Goal: Task Accomplishment & Management: Use online tool/utility

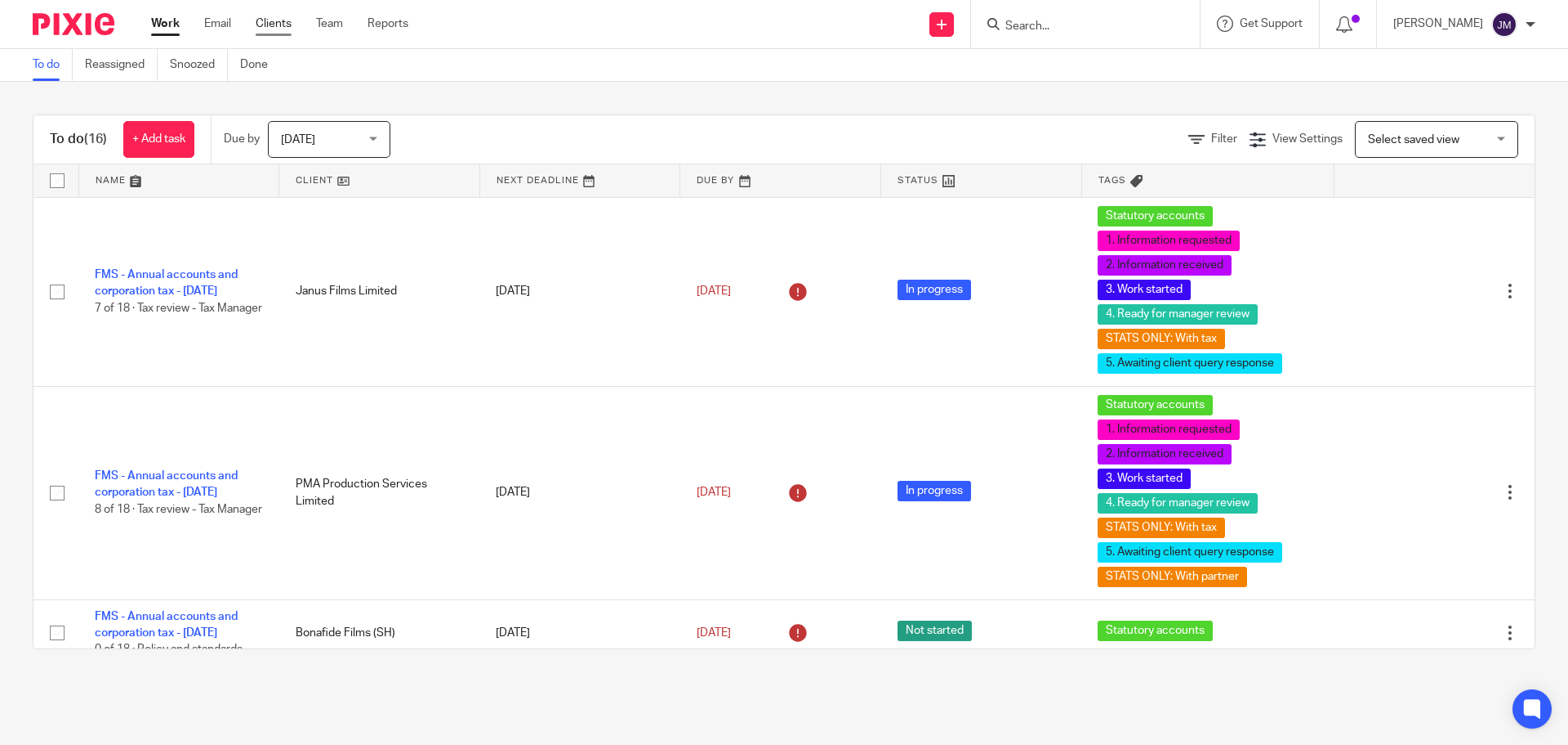
click at [290, 21] on link "Clients" at bounding box center [273, 24] width 36 height 17
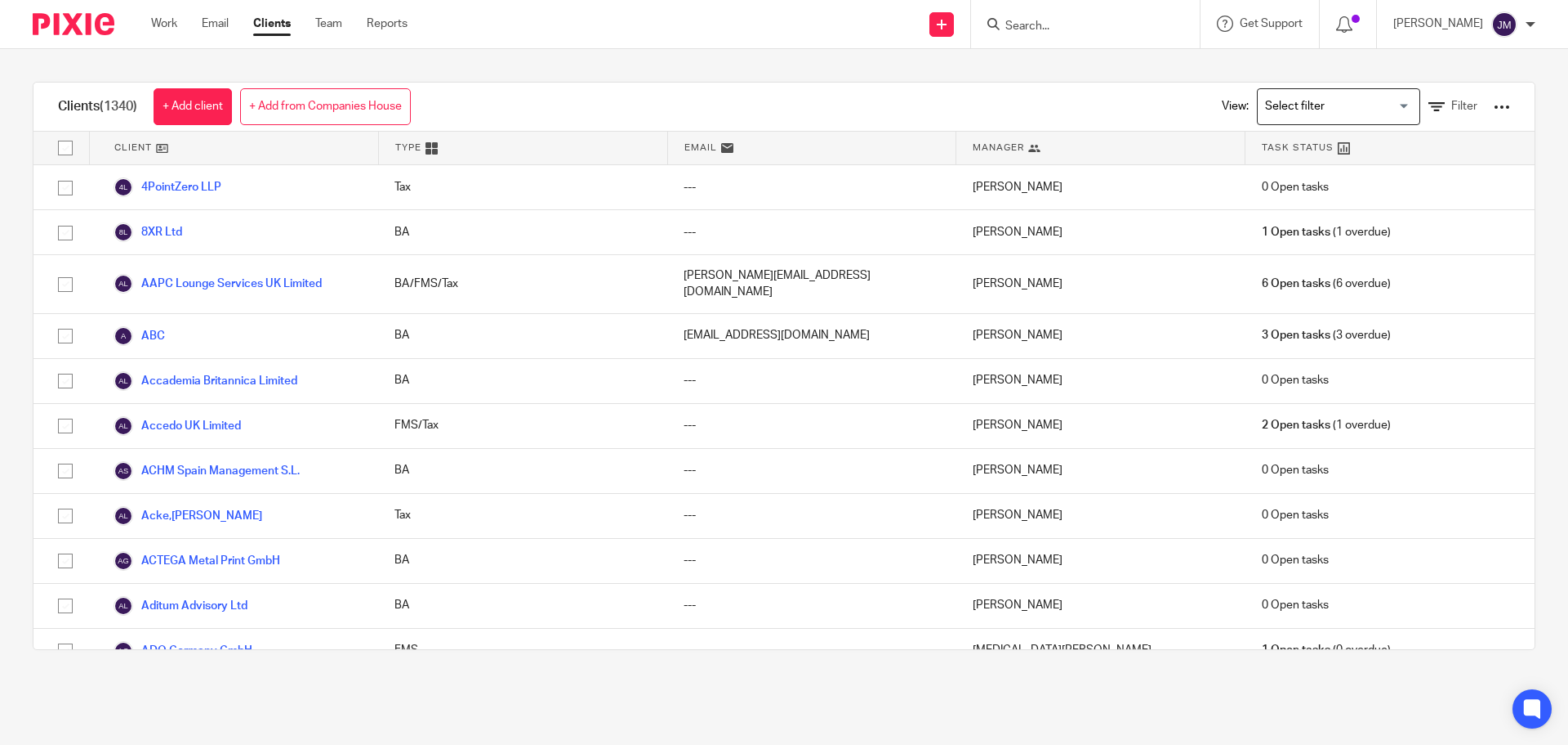
click at [695, 96] on div "Clients (1340) + Add client + Add from Companies House View: Loading... Filter" at bounding box center [784, 106] width 1502 height 49
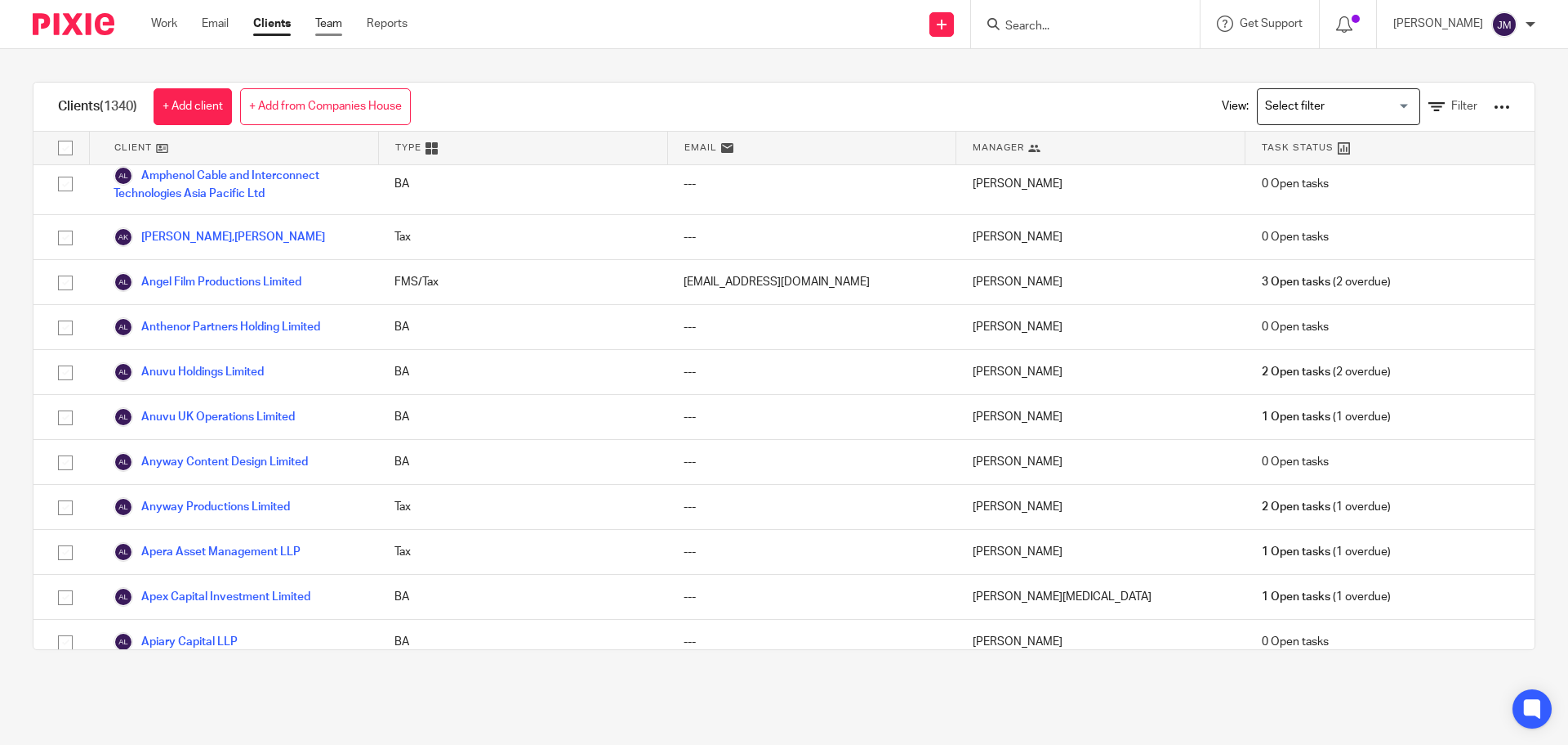
click at [341, 20] on link "Team" at bounding box center [328, 24] width 27 height 17
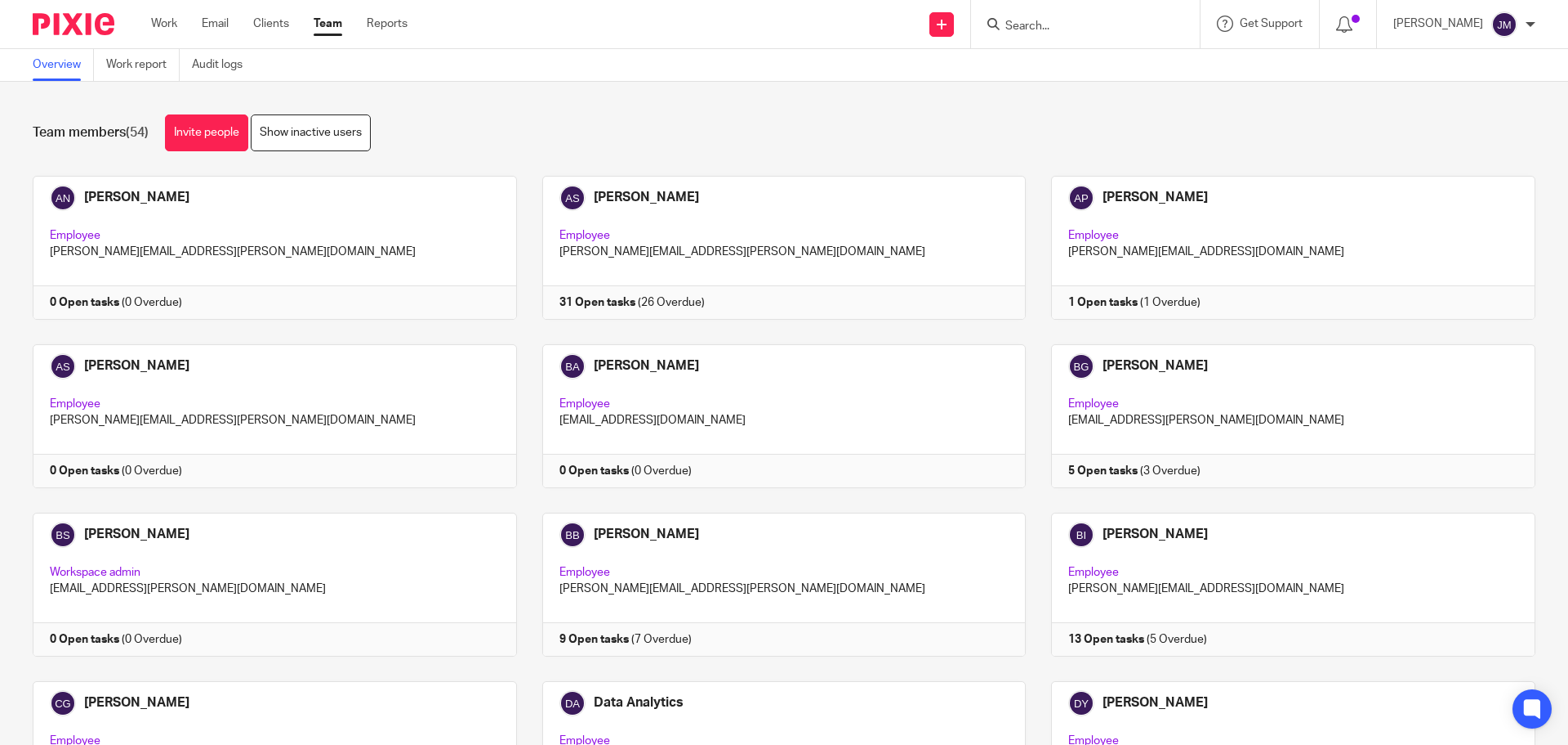
scroll to position [1300, 0]
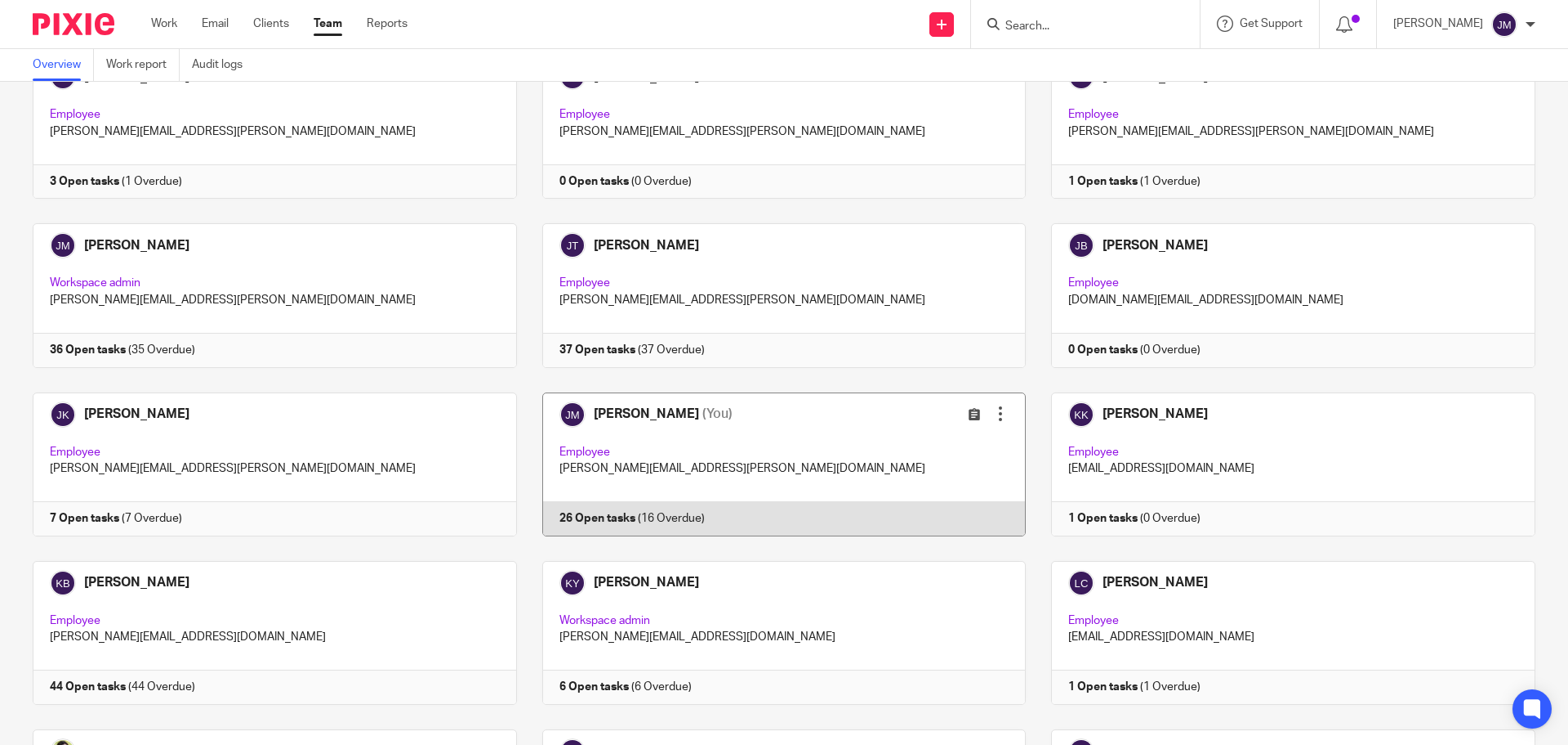
click at [574, 510] on link at bounding box center [771, 464] width 509 height 144
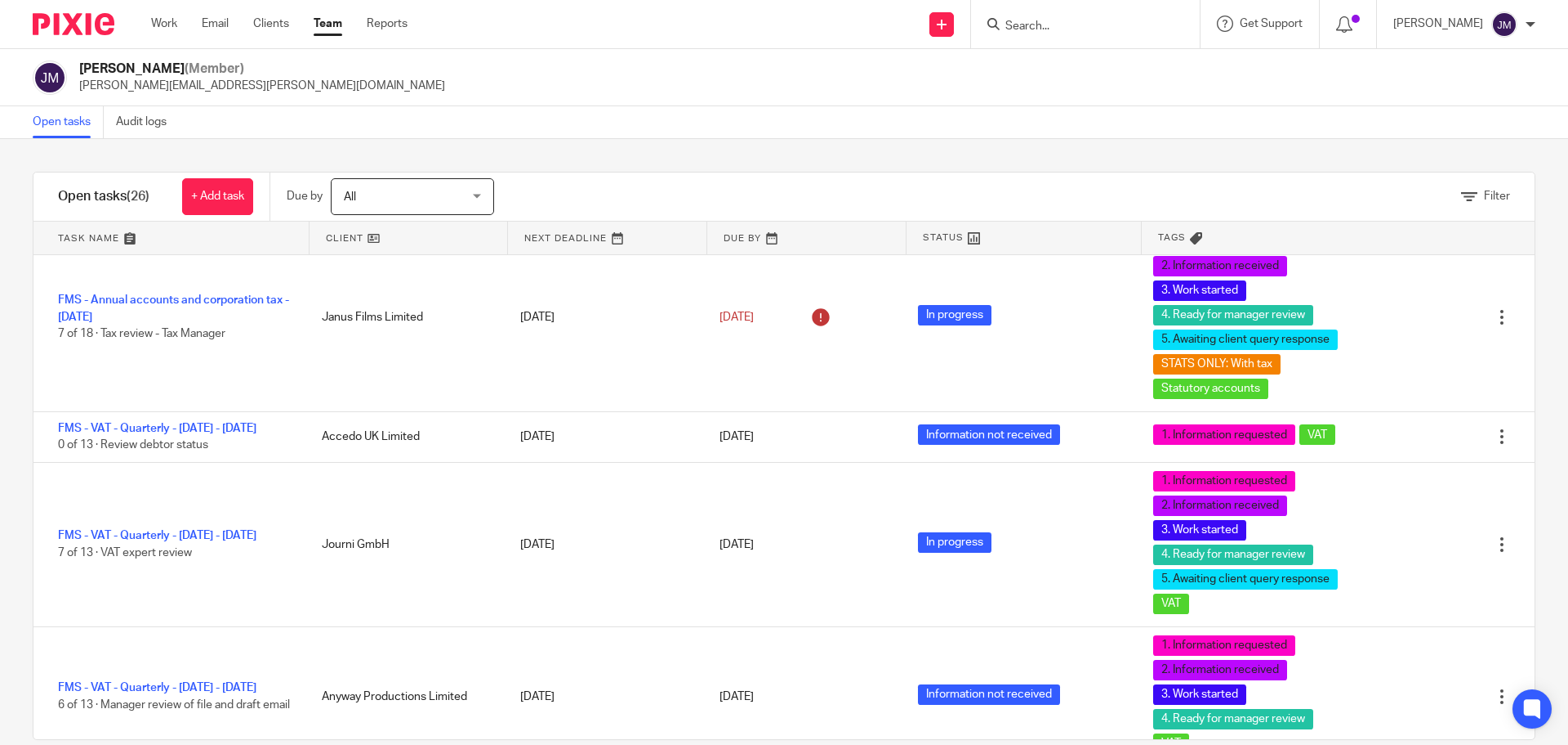
scroll to position [327, 0]
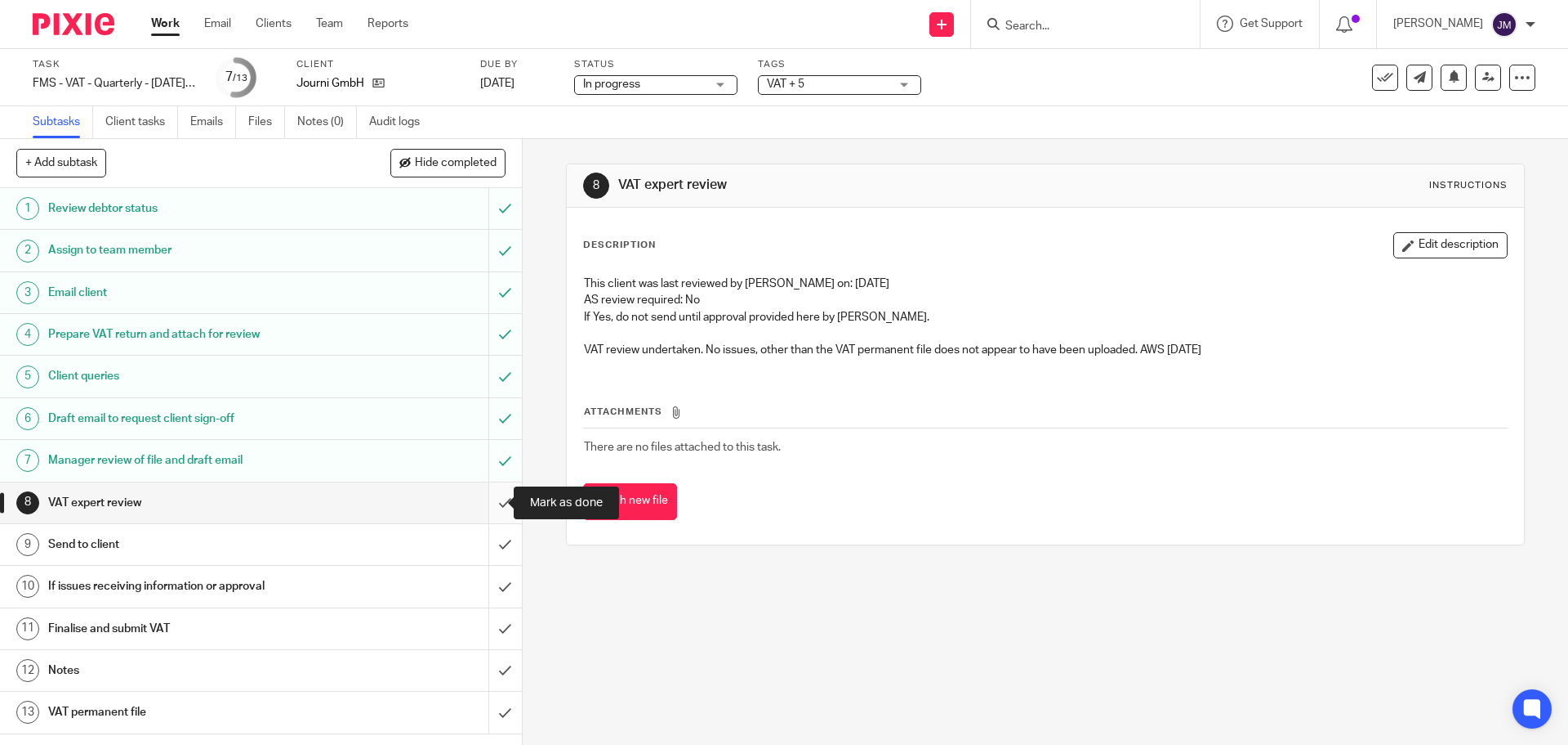
click at [485, 502] on input "submit" at bounding box center [261, 502] width 522 height 41
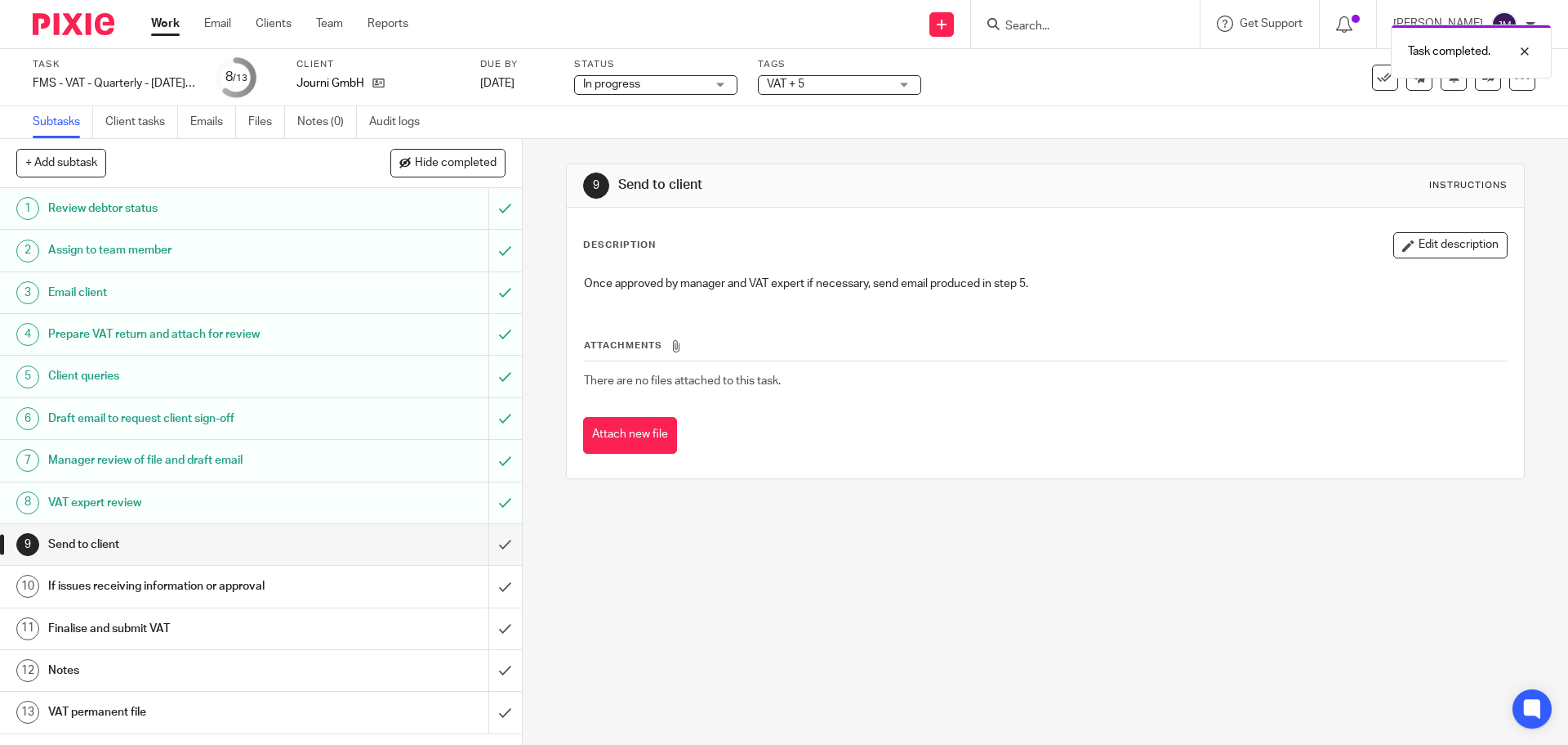
click at [277, 506] on h1 "VAT expert review" at bounding box center [189, 502] width 283 height 24
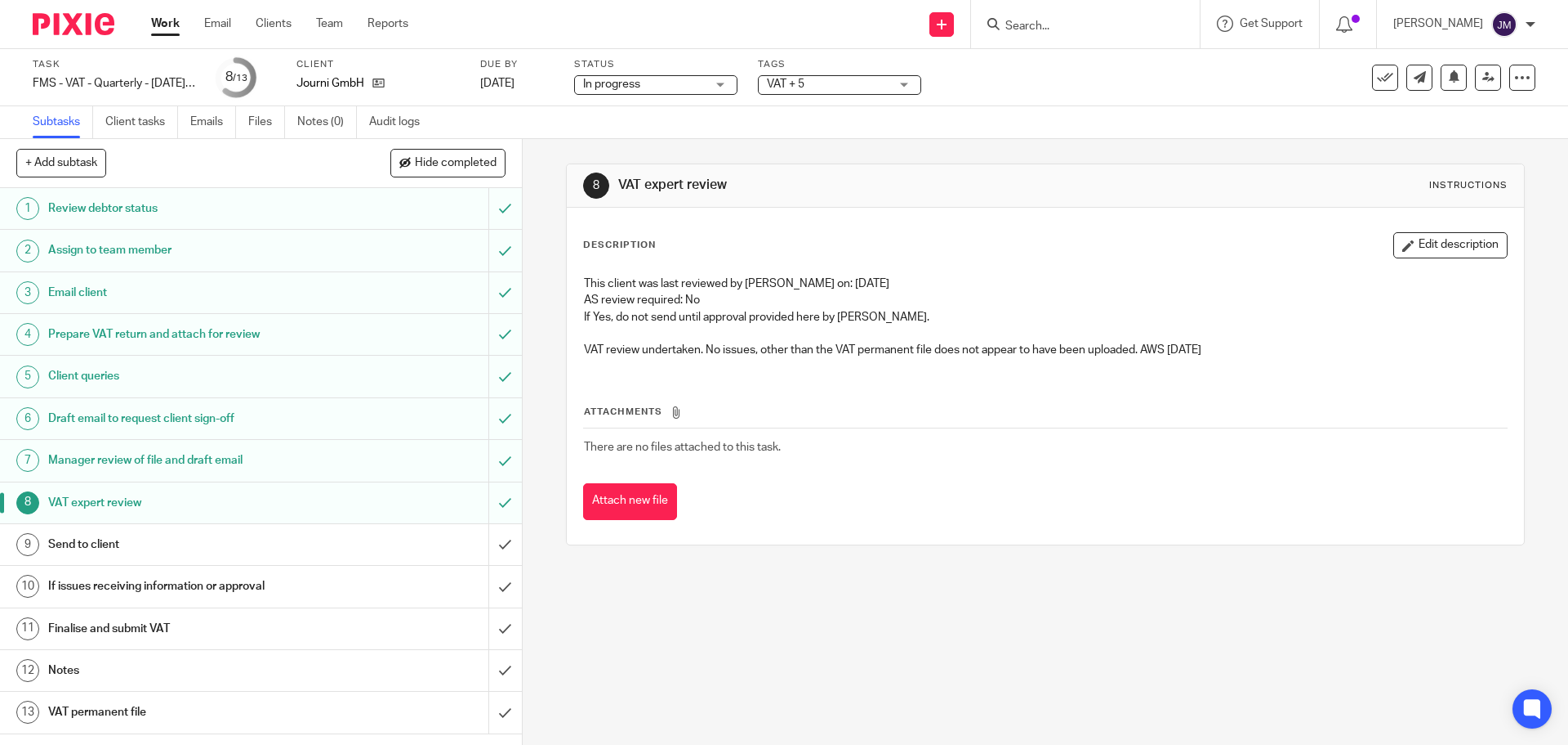
click at [196, 545] on h1 "Send to client" at bounding box center [189, 544] width 283 height 24
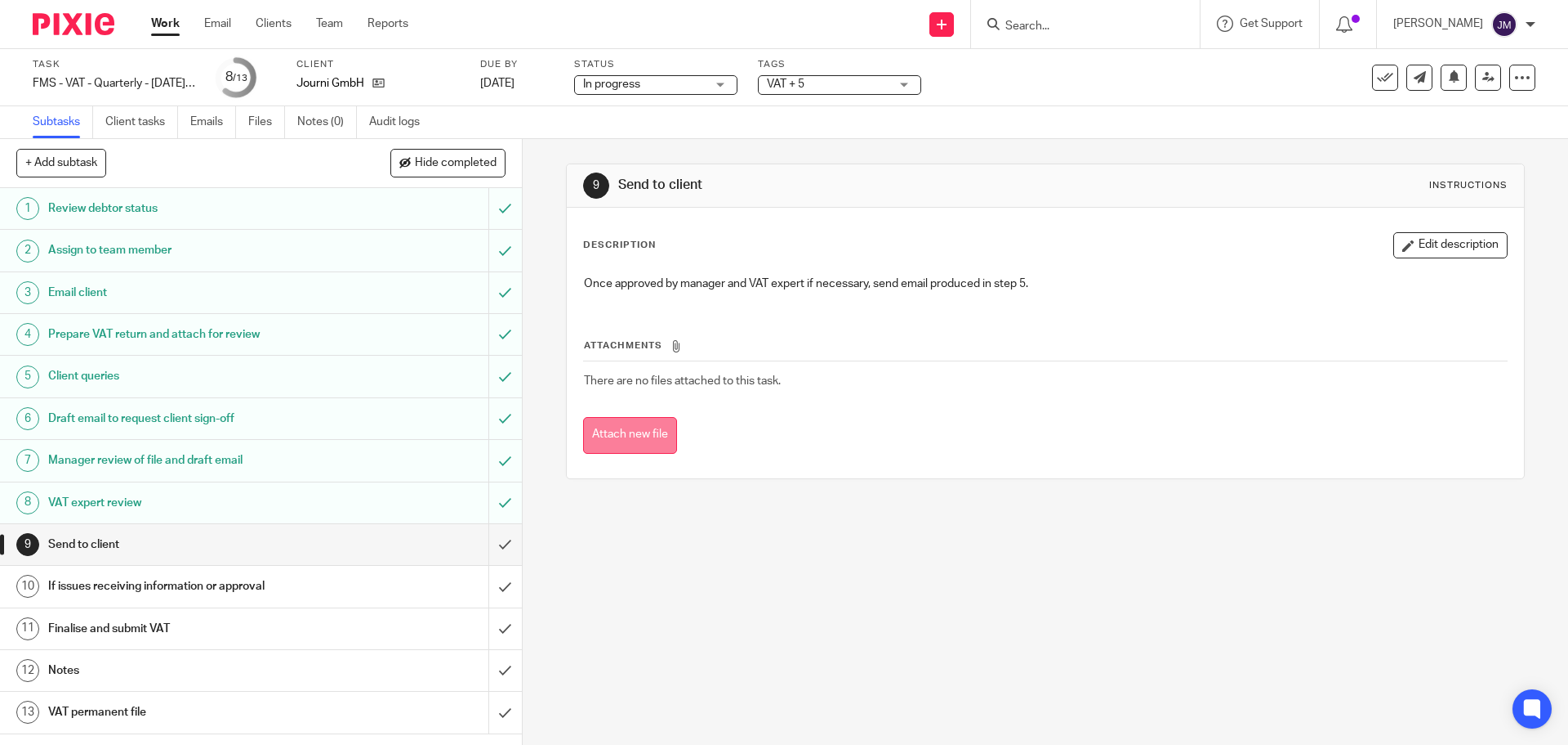
click at [658, 445] on button "Attach new file" at bounding box center [630, 435] width 94 height 37
click at [484, 544] on input "submit" at bounding box center [261, 544] width 522 height 41
click at [372, 585] on div "If issues receiving information or approval" at bounding box center [260, 585] width 424 height 24
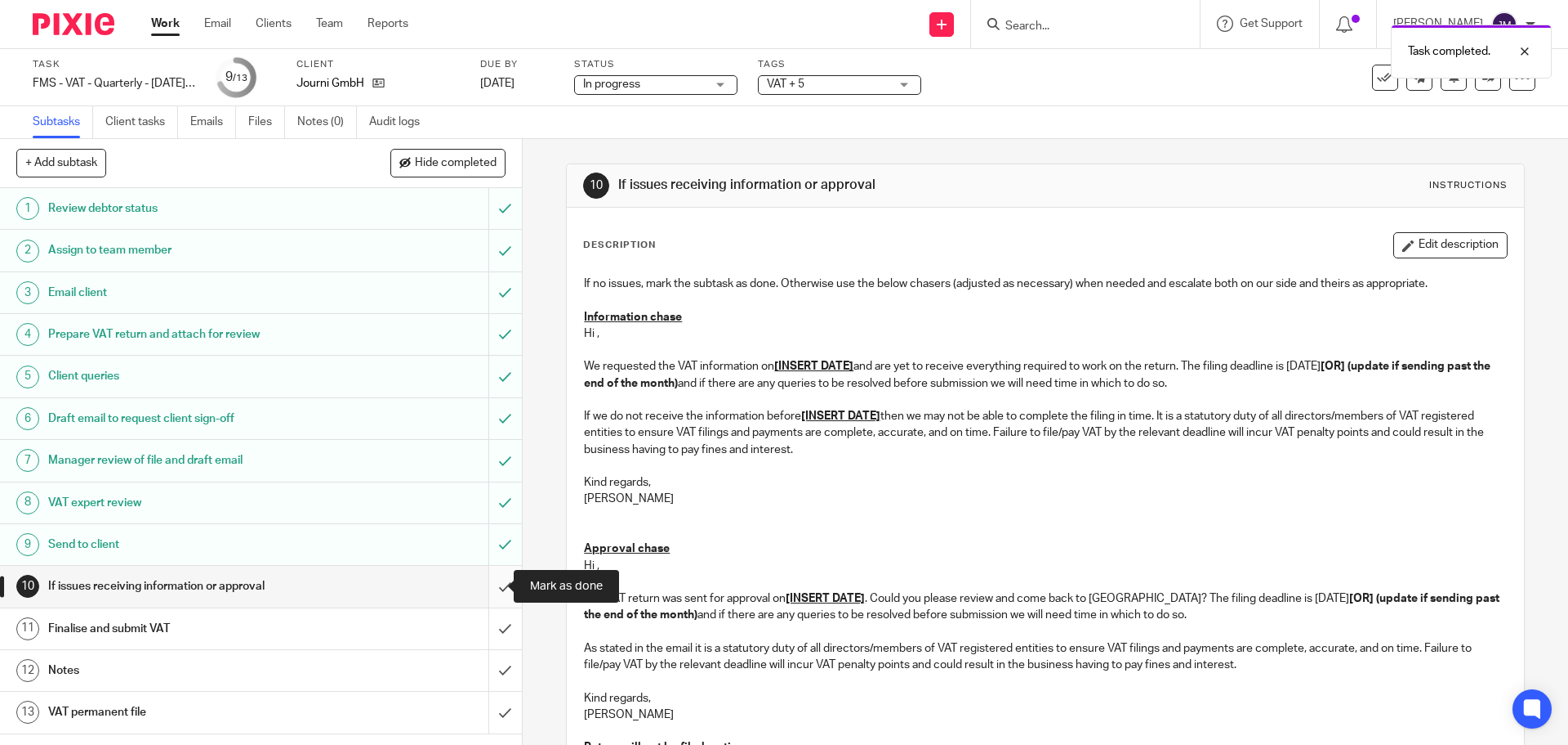
click at [500, 590] on input "submit" at bounding box center [261, 585] width 522 height 41
click at [246, 720] on h1 "VAT permanent file" at bounding box center [189, 711] width 283 height 24
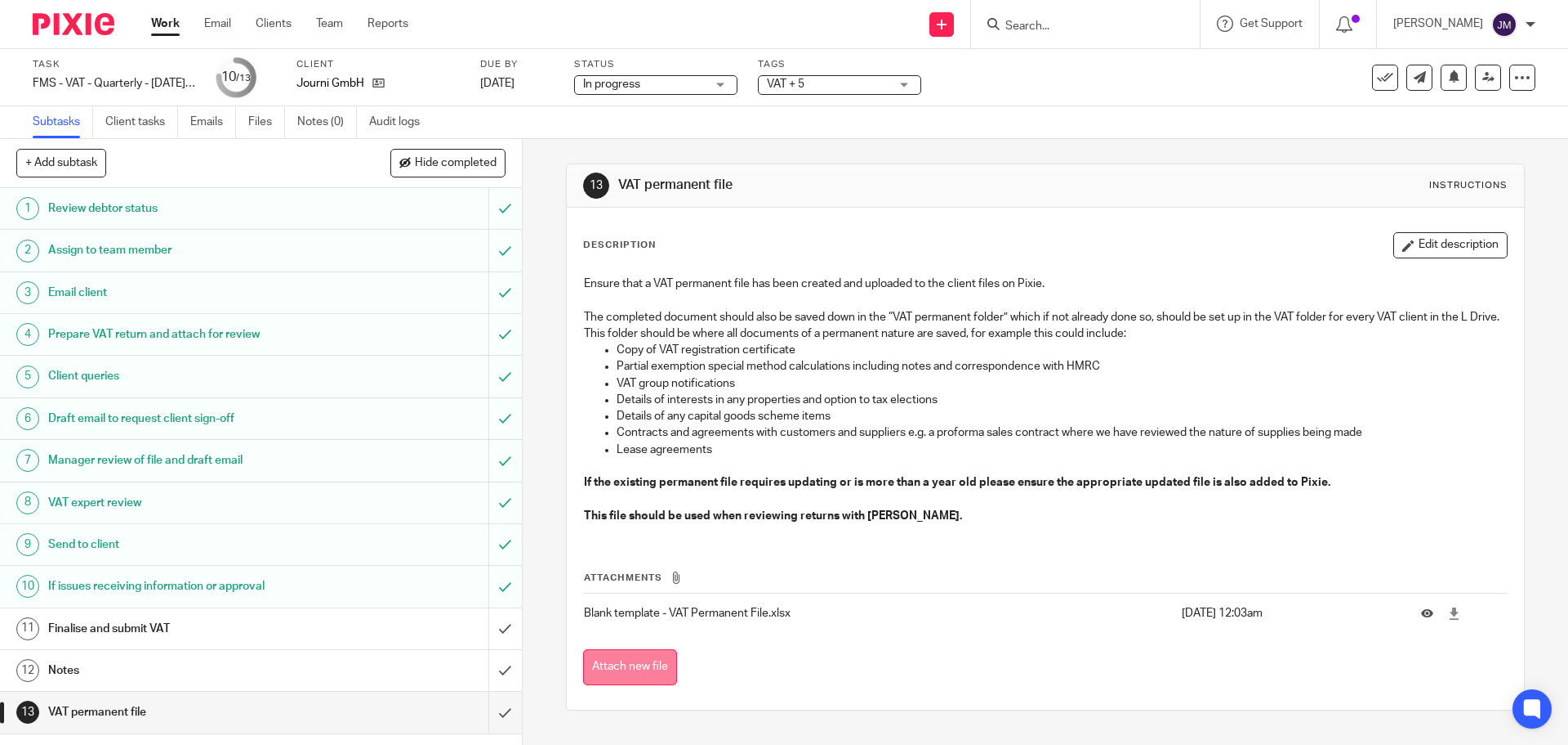
click at [646, 655] on button "Attach new file" at bounding box center [630, 668] width 94 height 37
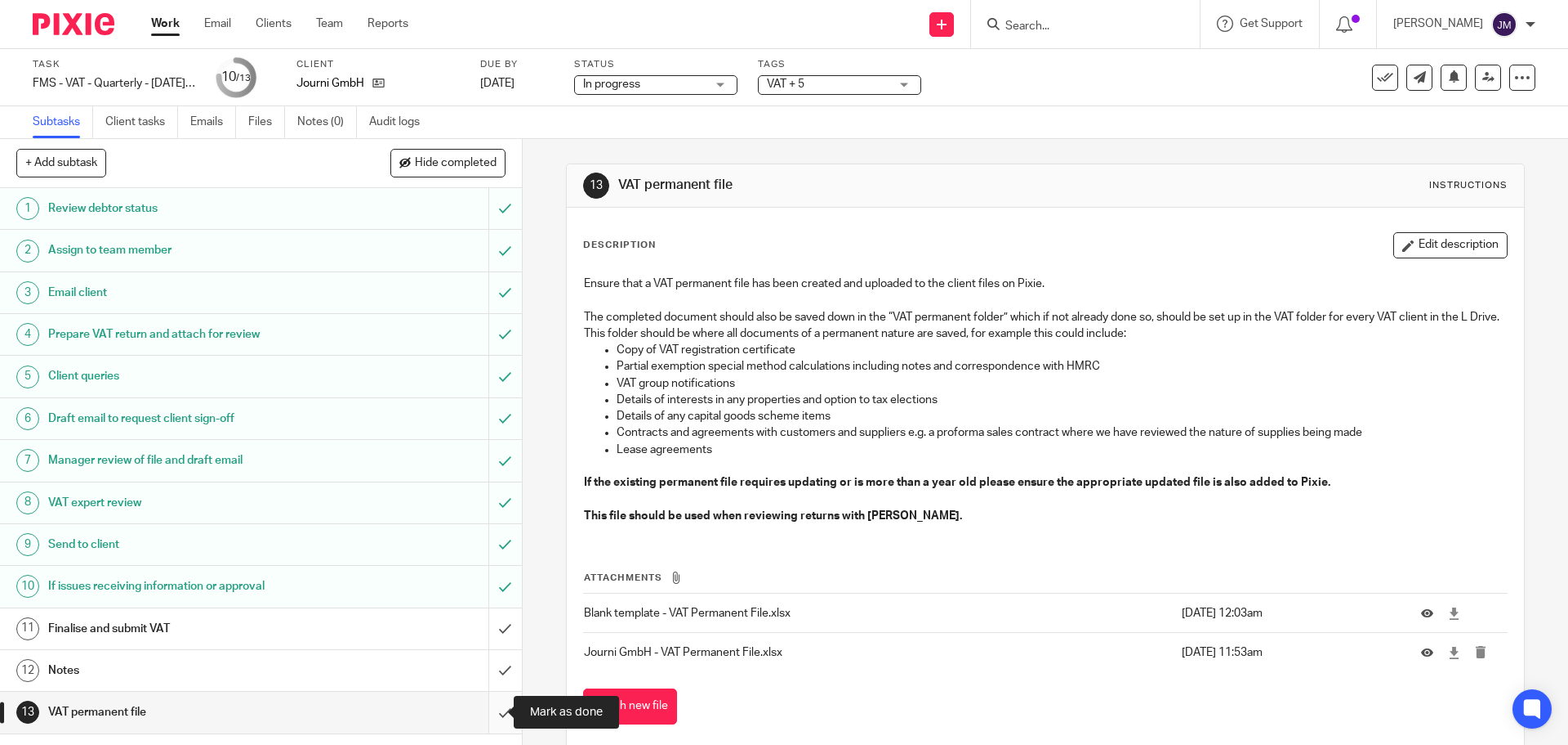
click at [484, 713] on input "submit" at bounding box center [261, 712] width 522 height 41
click at [426, 678] on div "Notes" at bounding box center [260, 669] width 424 height 24
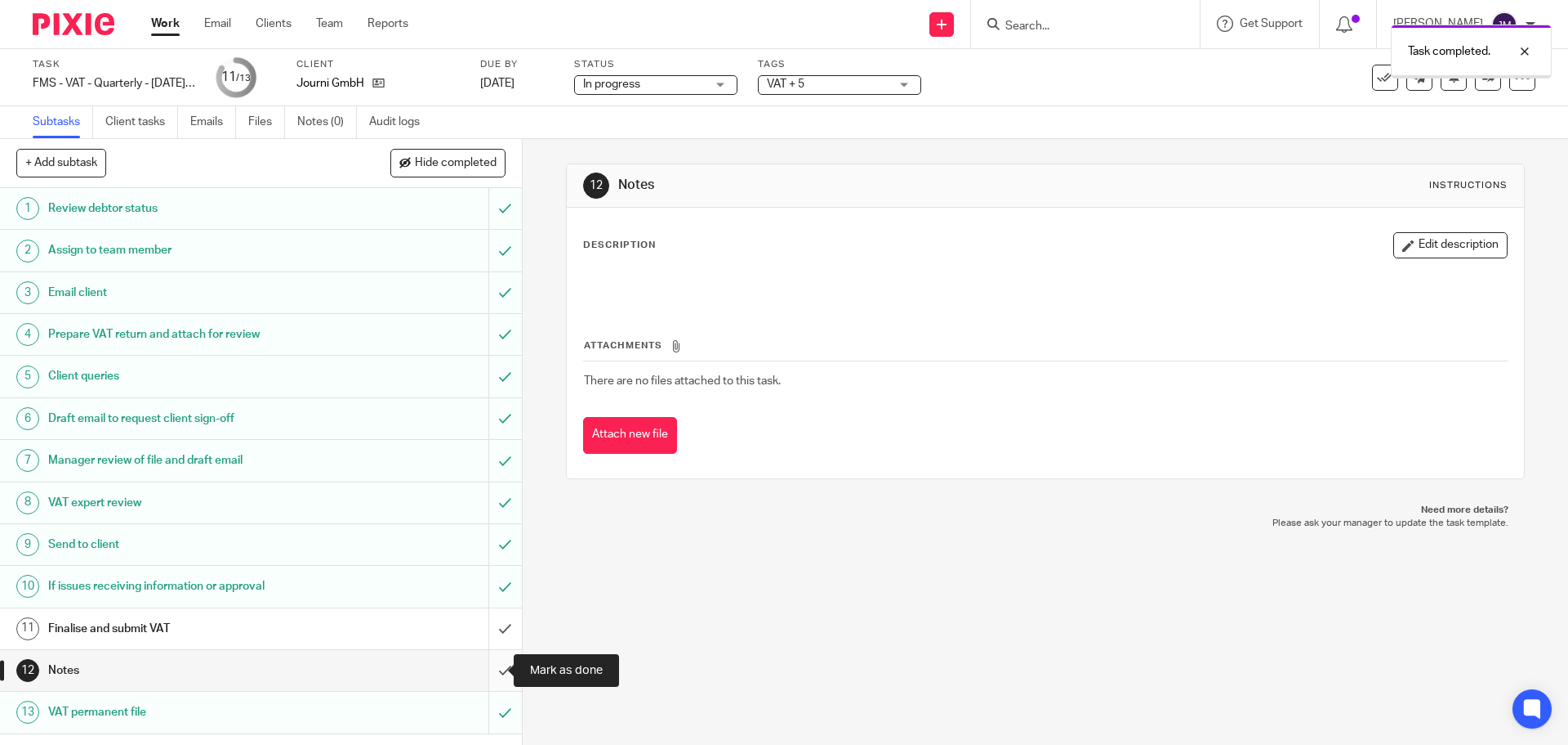
click at [491, 677] on input "submit" at bounding box center [261, 670] width 522 height 41
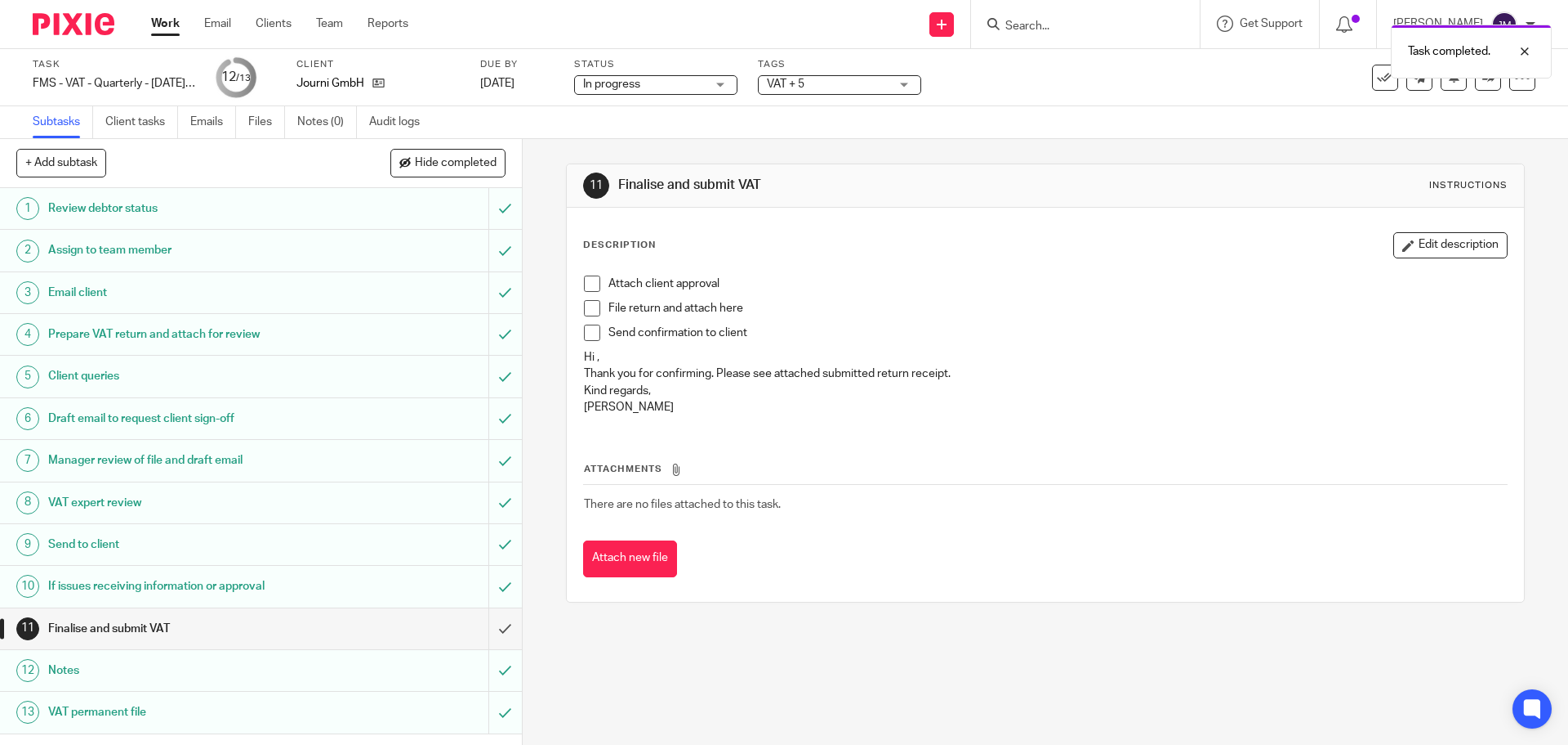
click at [754, 84] on div "Task FMS - VAT - Quarterly - [DATE] - [DATE] Save FMS - VAT - Quarterly - [DATE…" at bounding box center [658, 77] width 1252 height 39
click at [722, 81] on div "In progress In progress" at bounding box center [656, 85] width 164 height 20
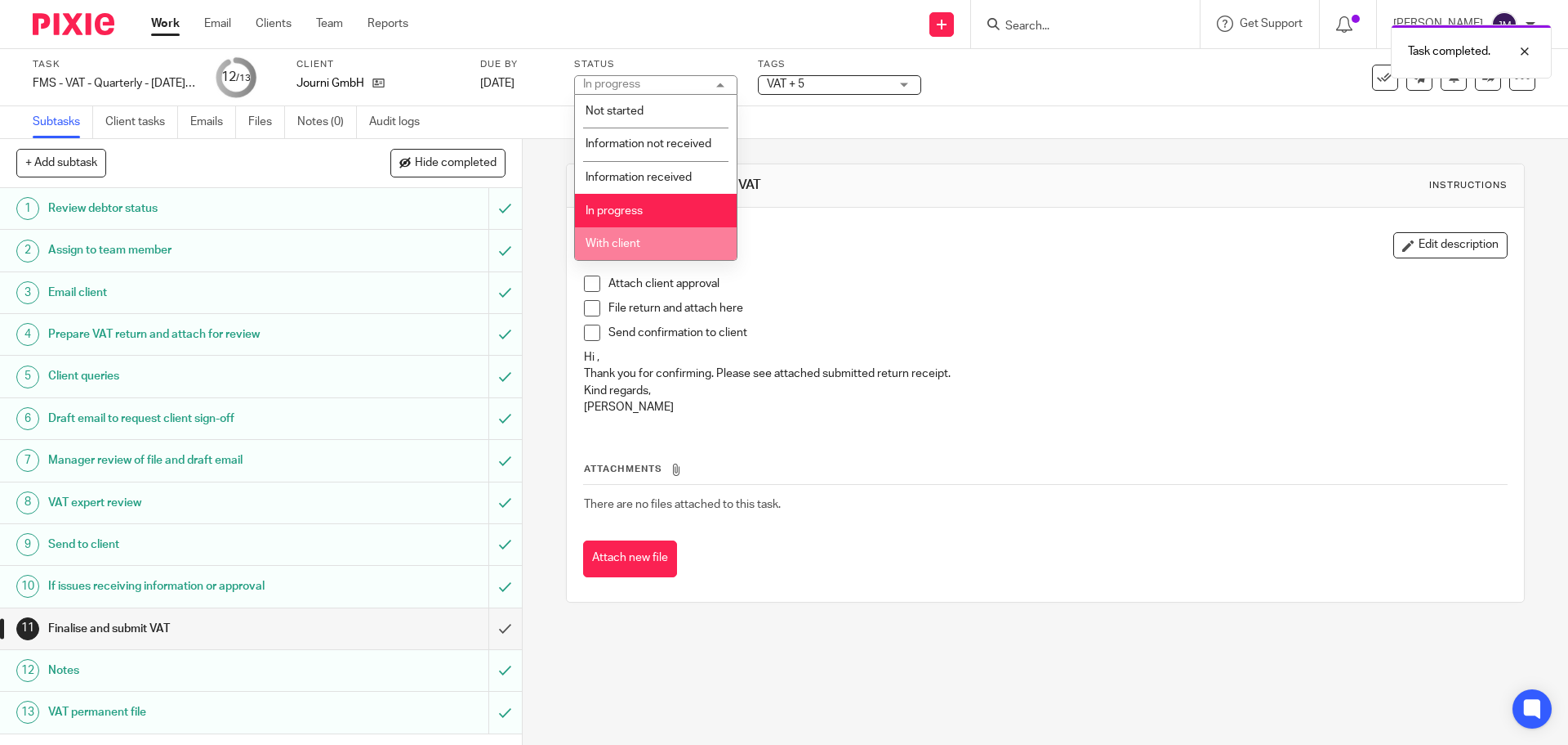
click at [656, 229] on li "With client" at bounding box center [656, 244] width 162 height 33
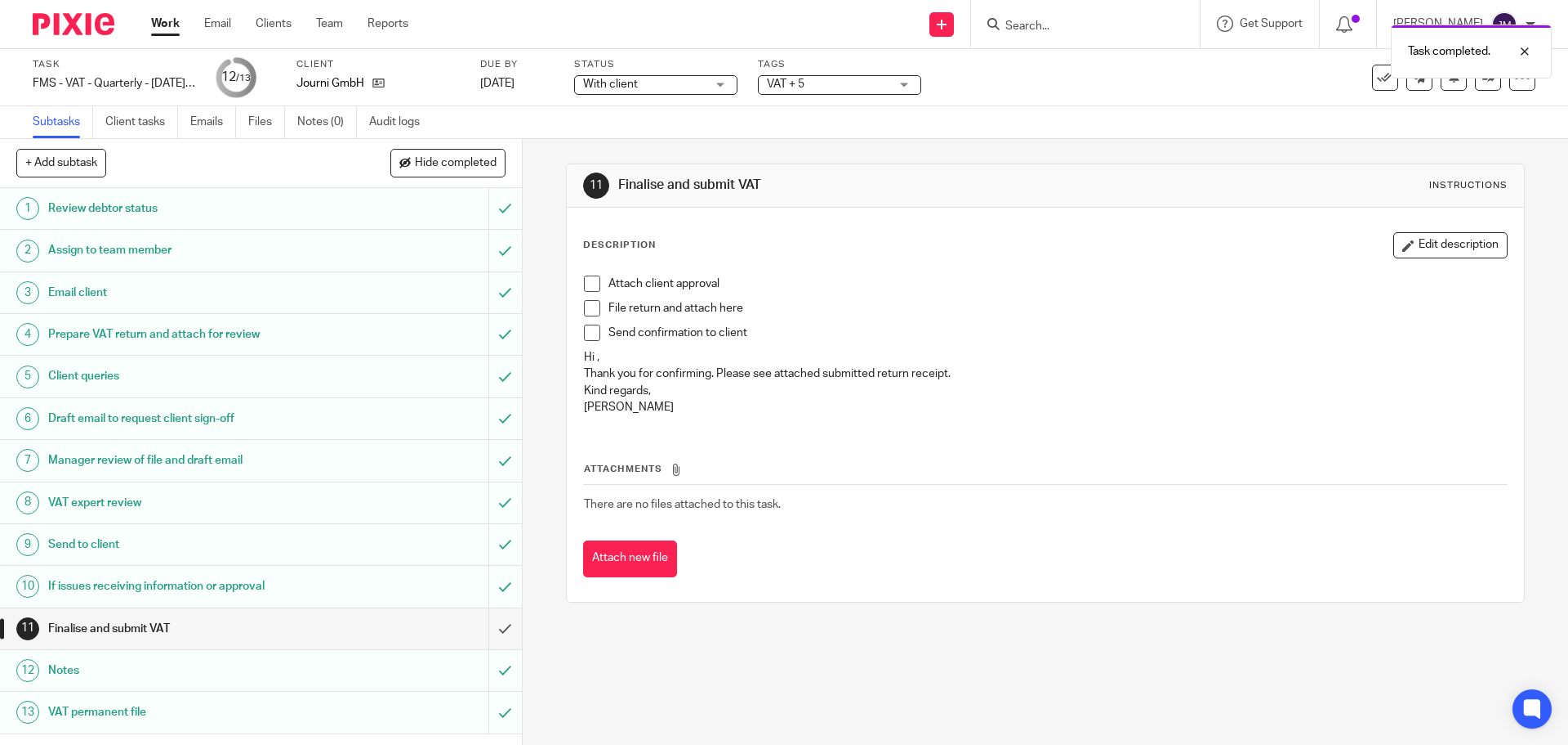
click at [858, 89] on span "VAT + 5" at bounding box center [828, 84] width 122 height 17
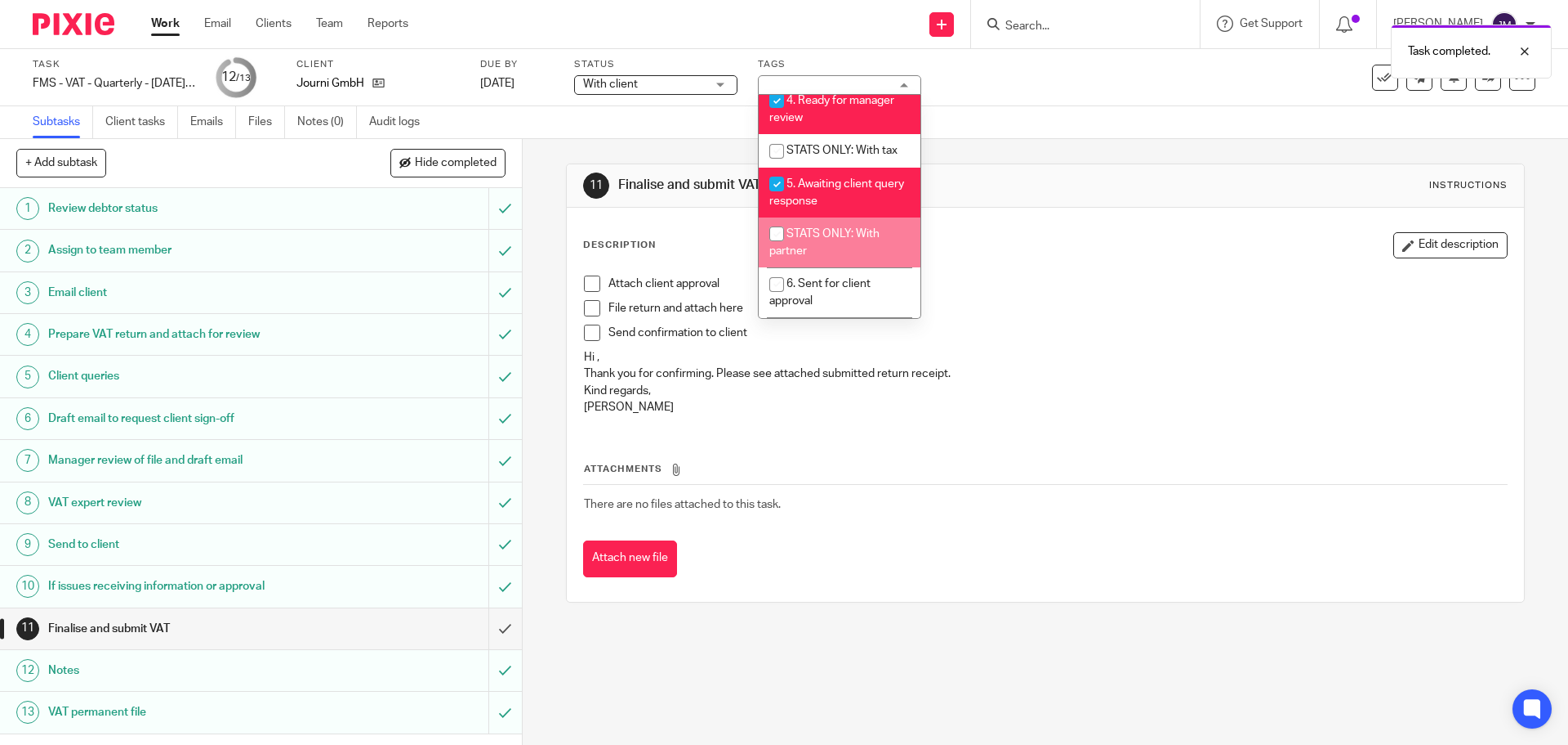
scroll to position [491, 0]
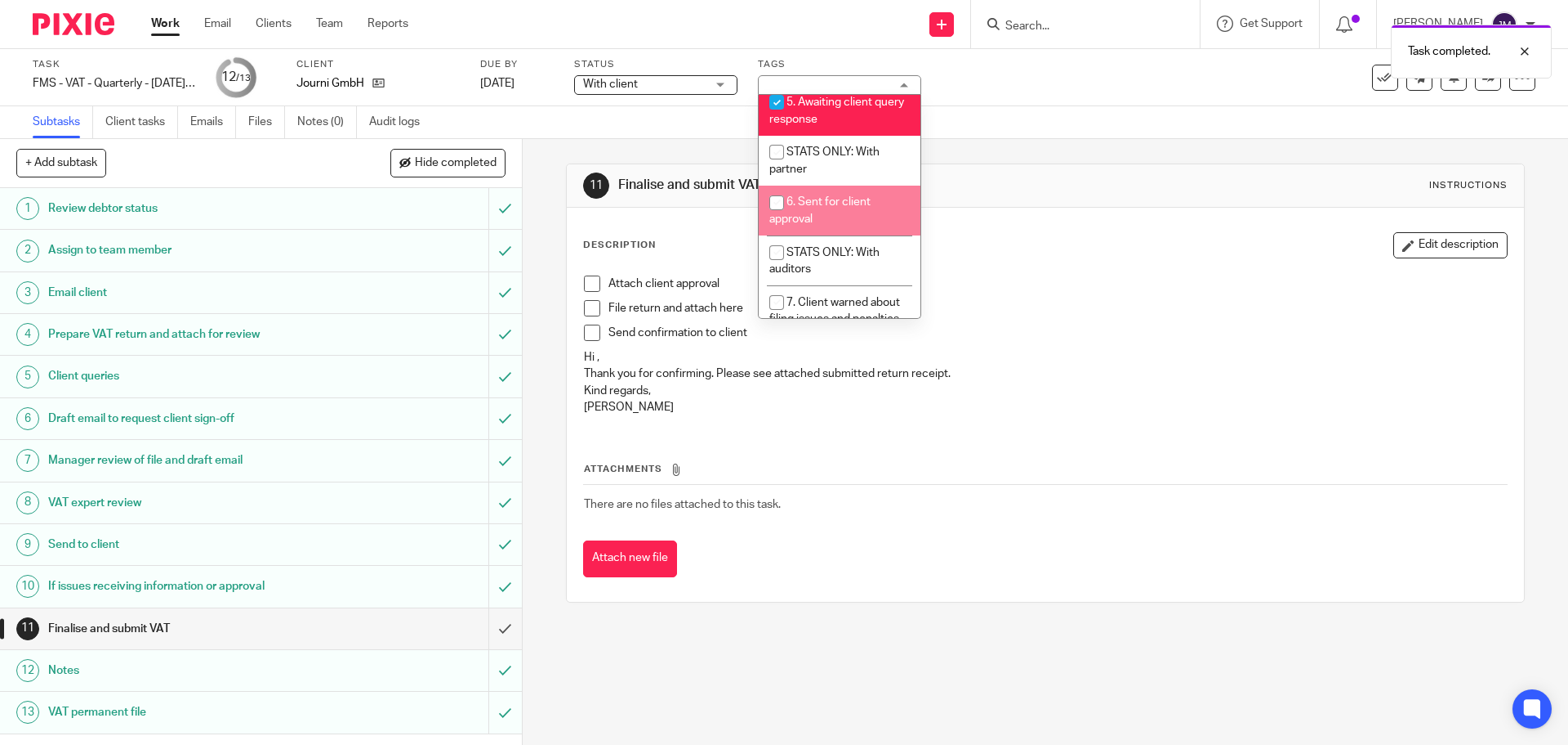
click at [842, 225] on li "6. Sent for client approval" at bounding box center [839, 210] width 162 height 50
checkbox input "true"
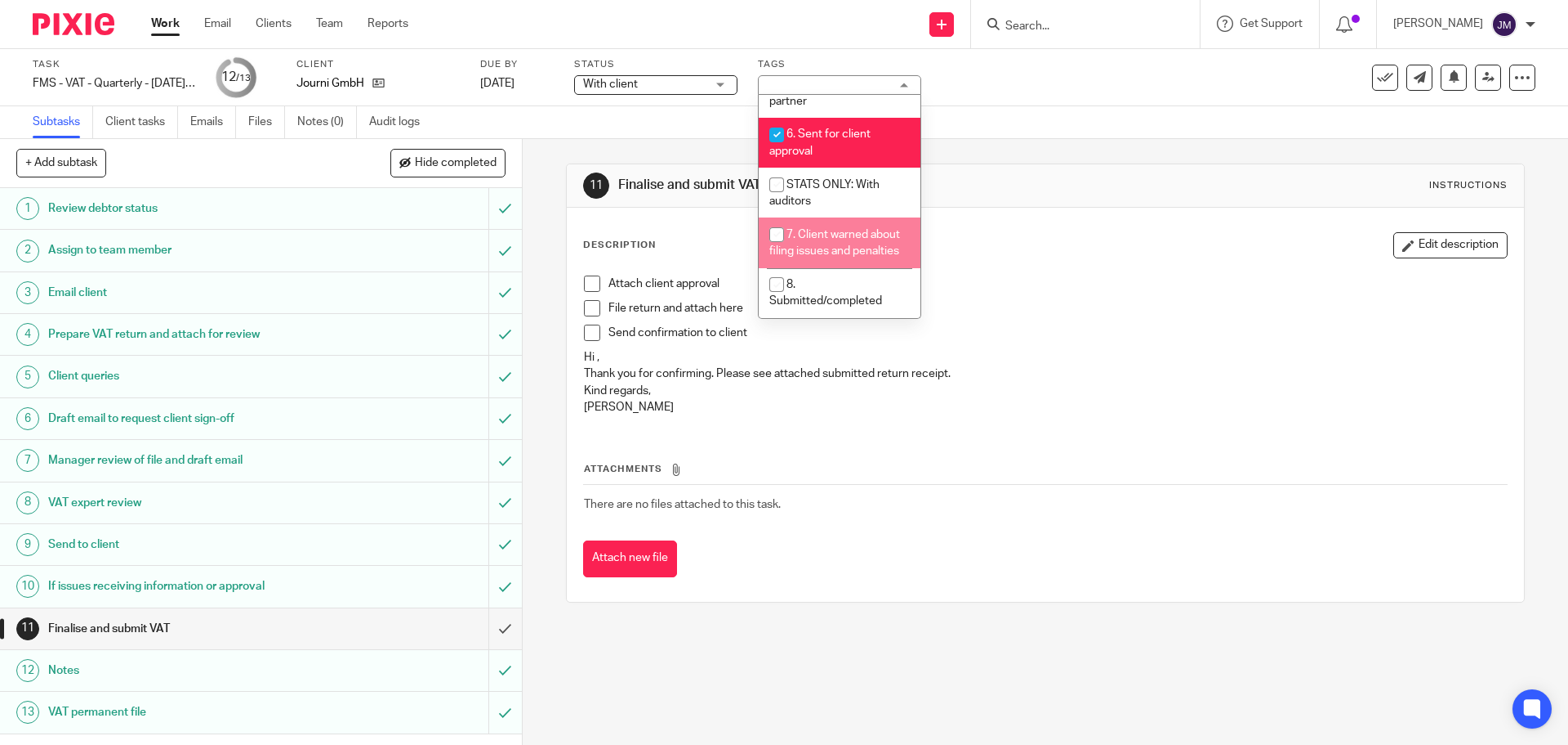
scroll to position [592, 0]
drag, startPoint x: 838, startPoint y: 234, endPoint x: 863, endPoint y: 224, distance: 26.9
click at [838, 234] on span "7. Client warned about filing issues and penalties" at bounding box center [834, 243] width 130 height 28
checkbox input "true"
click at [1074, 162] on div "11 Finalise and submit VAT Instructions Description Edit description Attach cli…" at bounding box center [1045, 382] width 958 height 488
